Goal: Information Seeking & Learning: Learn about a topic

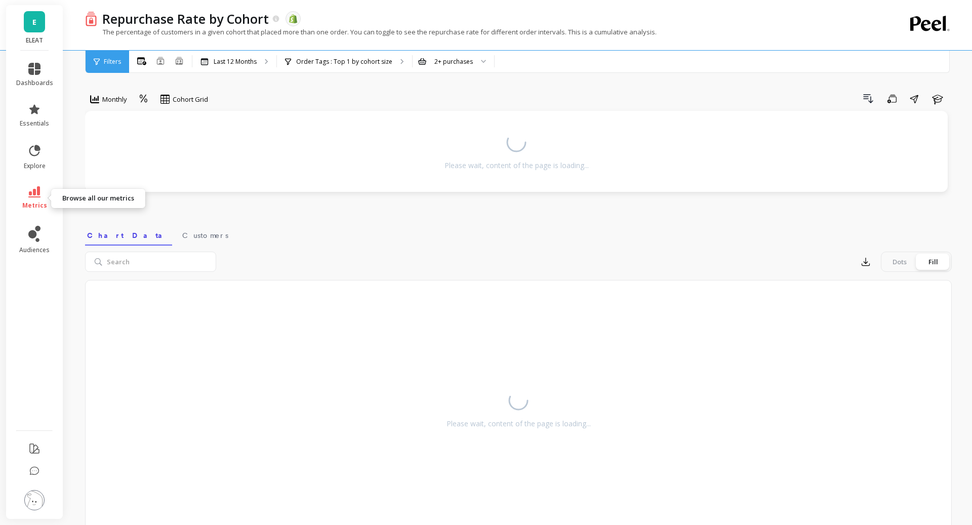
click at [31, 197] on link "metrics" at bounding box center [34, 197] width 37 height 23
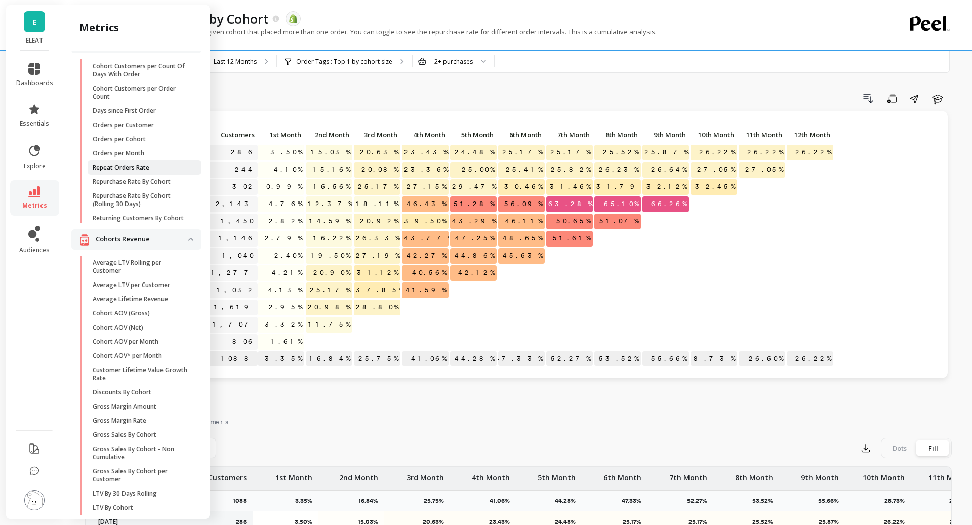
scroll to position [46, 0]
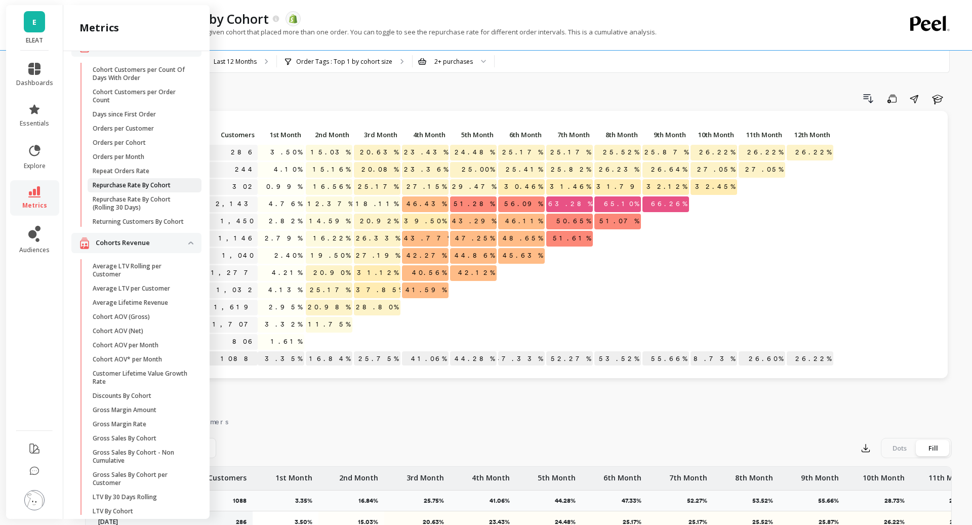
click at [165, 184] on p "Repurchase Rate By Cohort" at bounding box center [132, 185] width 78 height 8
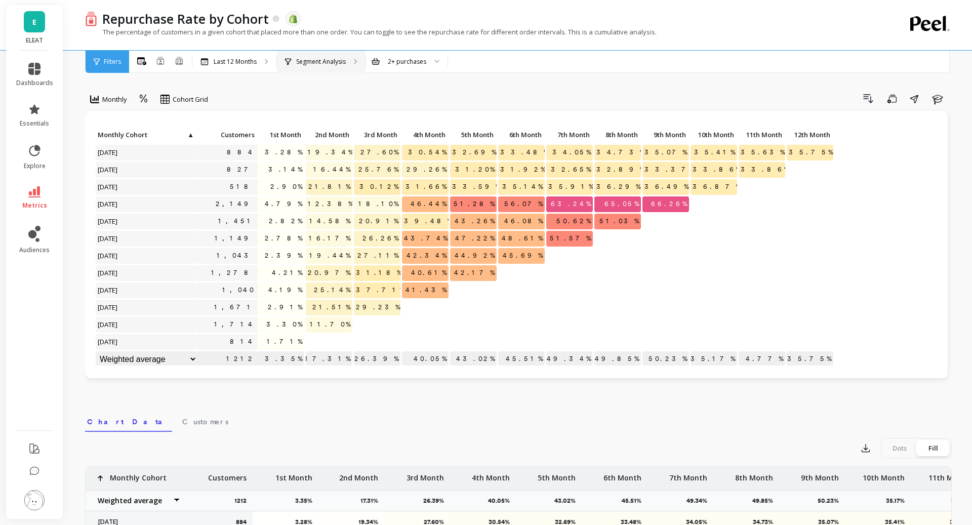
click at [310, 65] on p "Segment Analysis" at bounding box center [321, 62] width 50 height 8
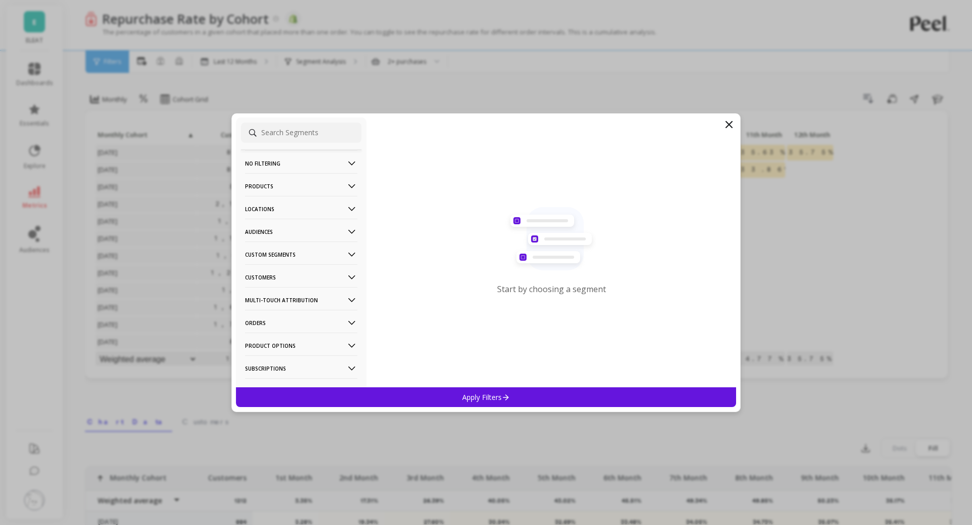
click at [348, 217] on p "Locations" at bounding box center [301, 209] width 112 height 26
click at [348, 214] on icon at bounding box center [351, 209] width 11 height 11
click at [346, 228] on icon at bounding box center [351, 231] width 11 height 11
click at [286, 269] on p "Bimuno Exclusion" at bounding box center [274, 268] width 54 height 9
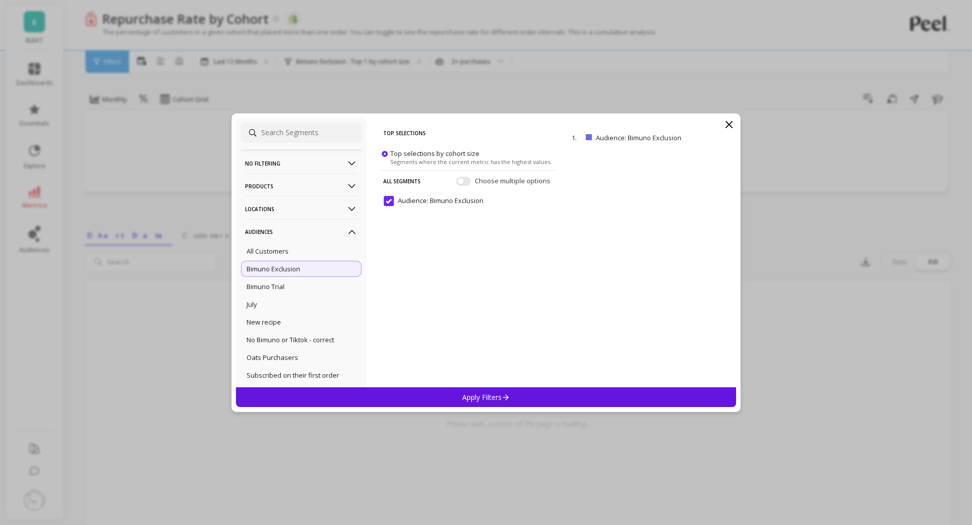
click at [590, 385] on div "1. Audience: Bimuno Exclusion remove" at bounding box center [652, 258] width 167 height 258
click at [585, 398] on div "Apply Filters" at bounding box center [486, 397] width 500 height 20
